Goal: Task Accomplishment & Management: Manage account settings

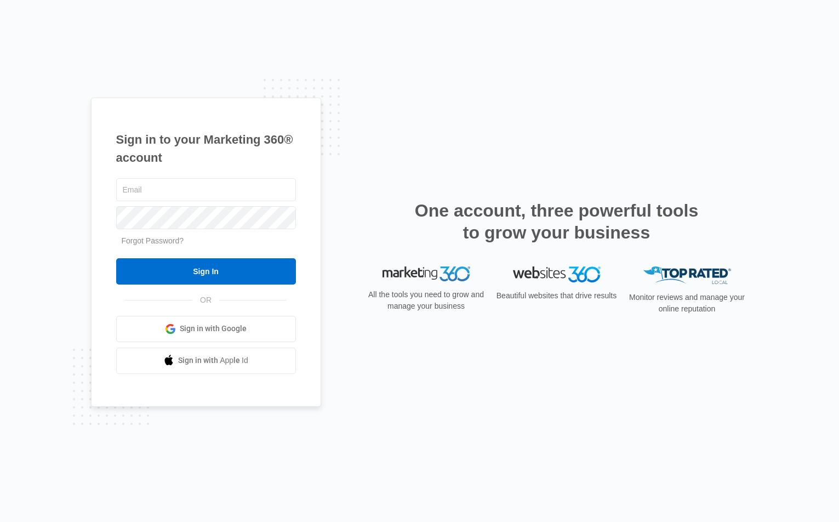
type input "[EMAIL_ADDRESS][DOMAIN_NAME]"
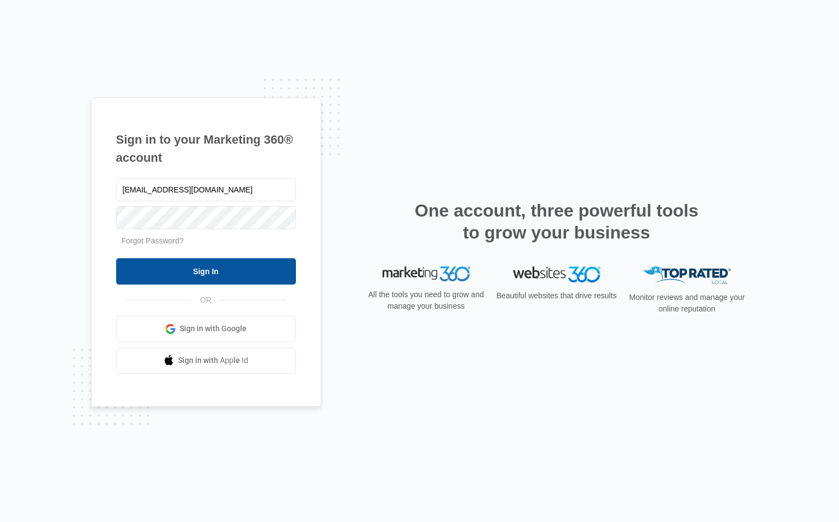
click at [163, 272] on input "Sign In" at bounding box center [206, 271] width 180 height 26
